Goal: Transaction & Acquisition: Register for event/course

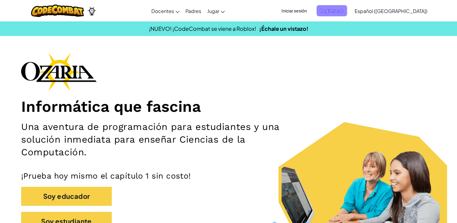
click at [340, 11] on span "Registrarse" at bounding box center [332, 10] width 31 height 11
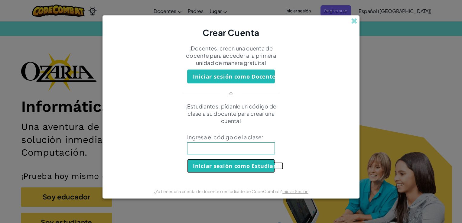
click at [245, 165] on button "Iniciar sesión como Estudiante" at bounding box center [231, 166] width 88 height 14
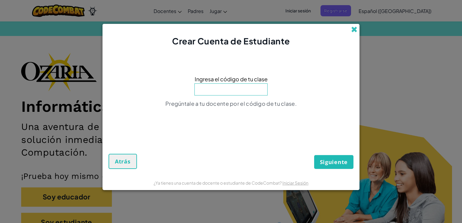
click at [357, 27] on span at bounding box center [354, 29] width 6 height 6
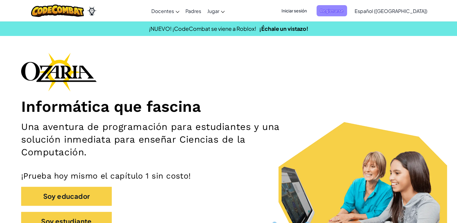
drag, startPoint x: 346, startPoint y: 10, endPoint x: 347, endPoint y: 7, distance: 3.0
click at [347, 7] on span "Registrarse" at bounding box center [332, 10] width 31 height 11
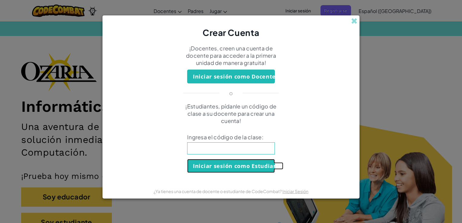
click at [220, 165] on button "Iniciar sesión como Estudiante" at bounding box center [231, 166] width 88 height 14
